Goal: Task Accomplishment & Management: Manage account settings

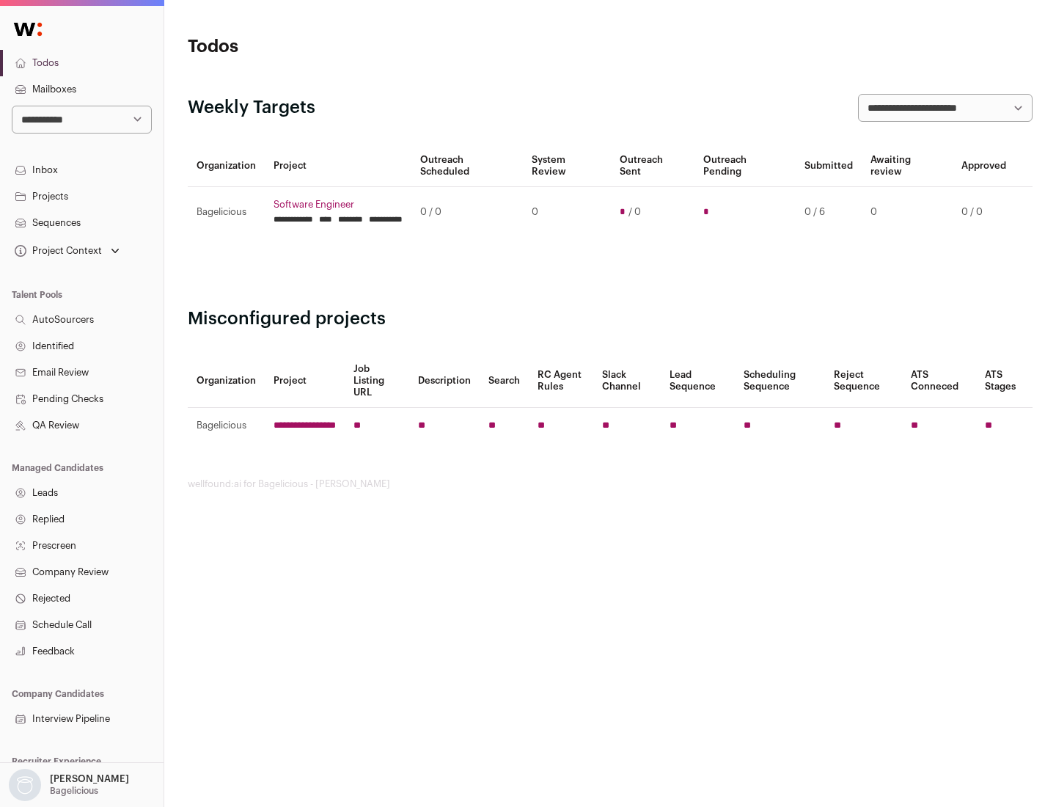
click at [81, 196] on link "Projects" at bounding box center [82, 196] width 164 height 26
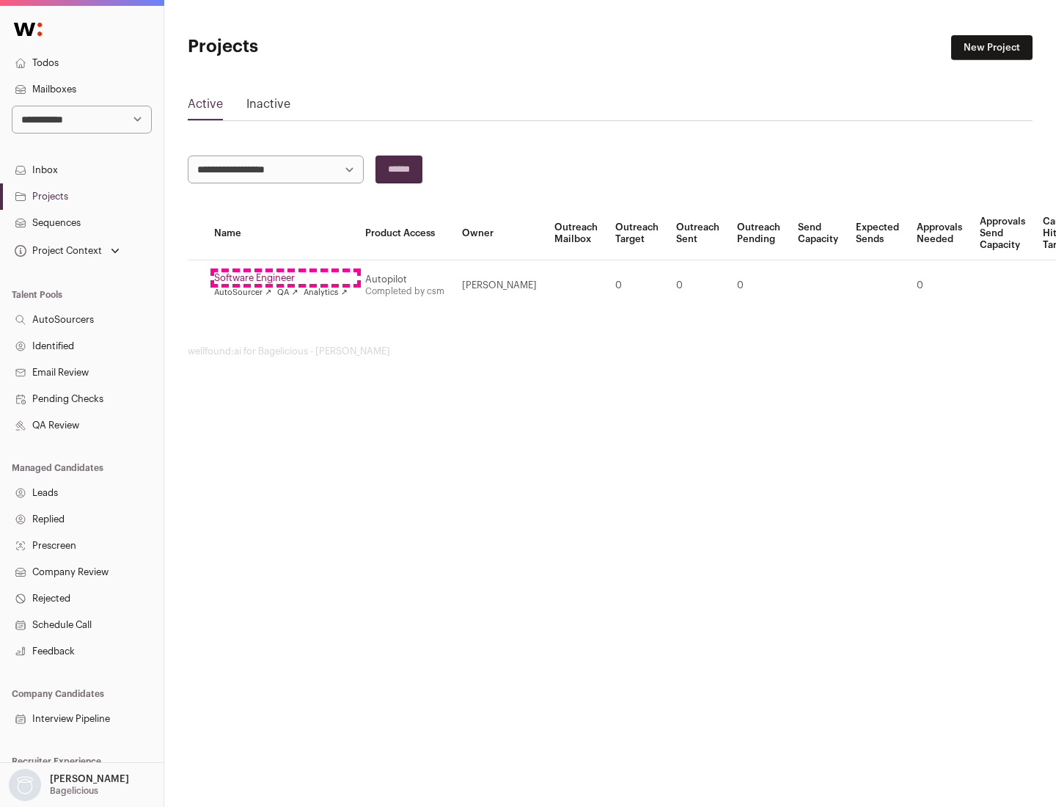
click at [285, 278] on link "Software Engineer" at bounding box center [280, 278] width 133 height 12
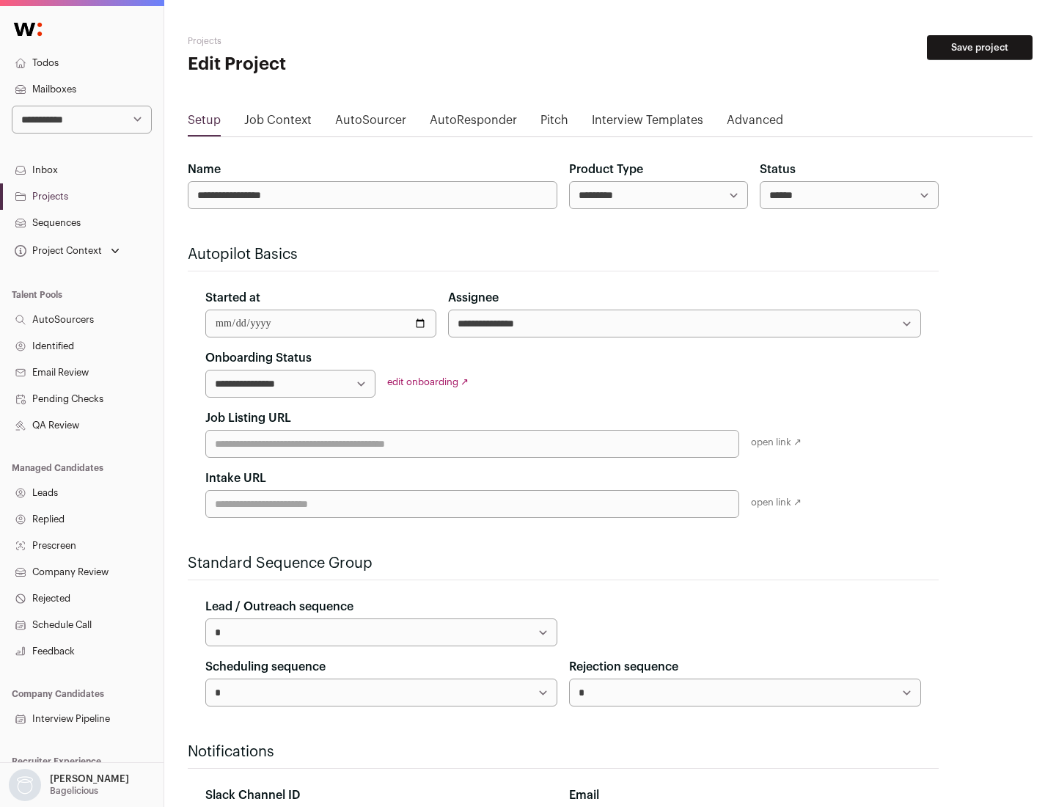
click at [980, 48] on button "Save project" at bounding box center [980, 47] width 106 height 25
